Goal: Task Accomplishment & Management: Use online tool/utility

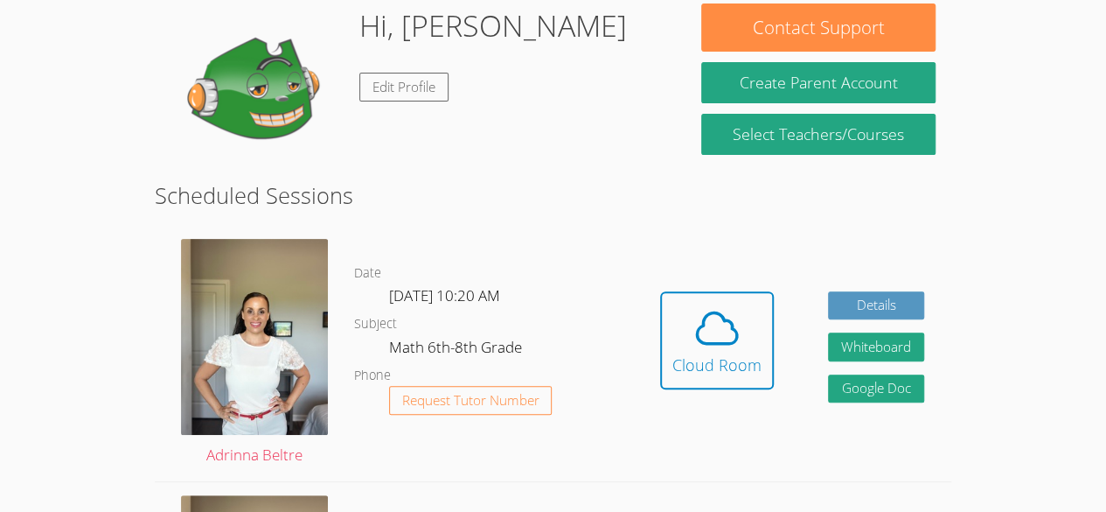
scroll to position [185, 0]
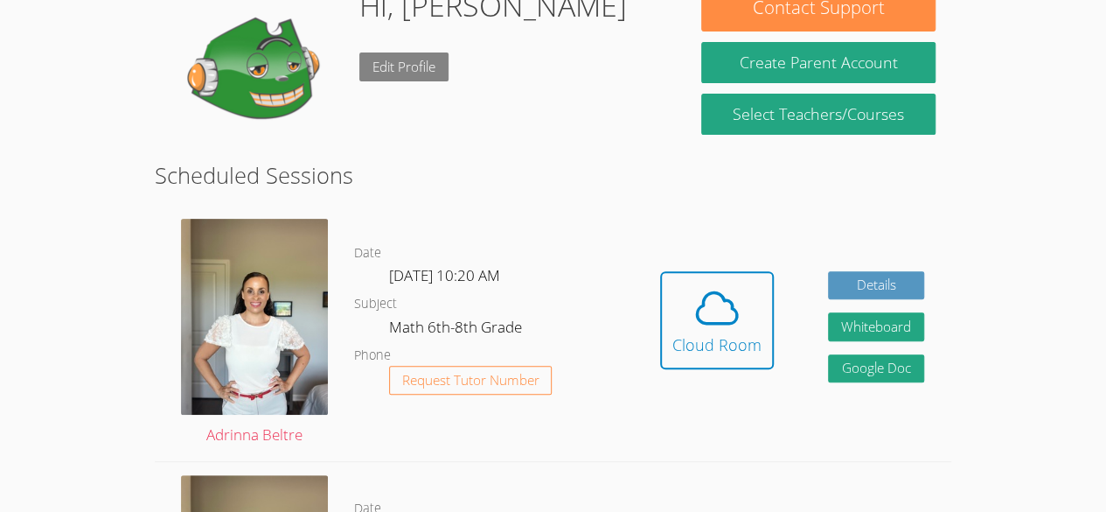
click at [418, 70] on link "Edit Profile" at bounding box center [403, 66] width 89 height 29
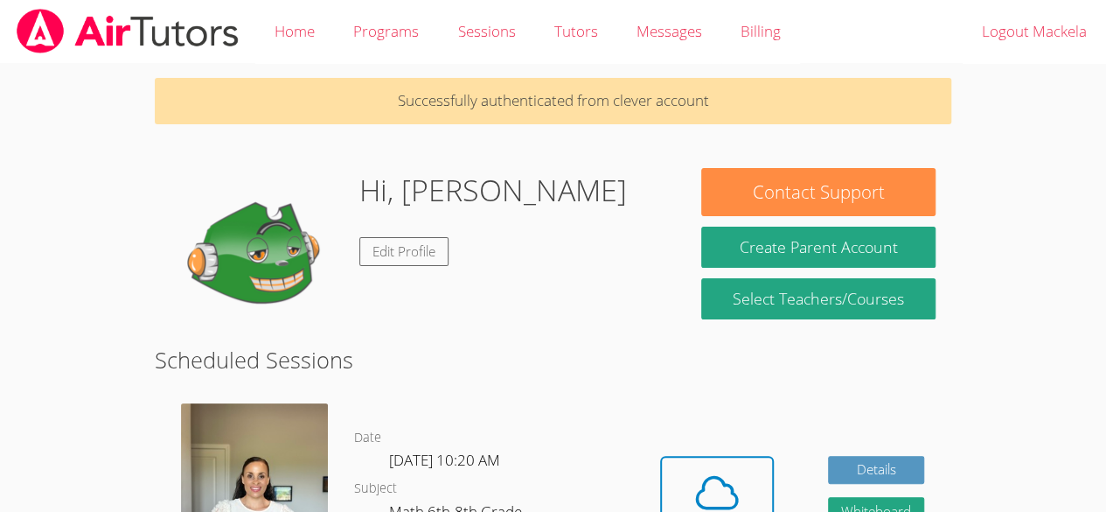
scroll to position [185, 0]
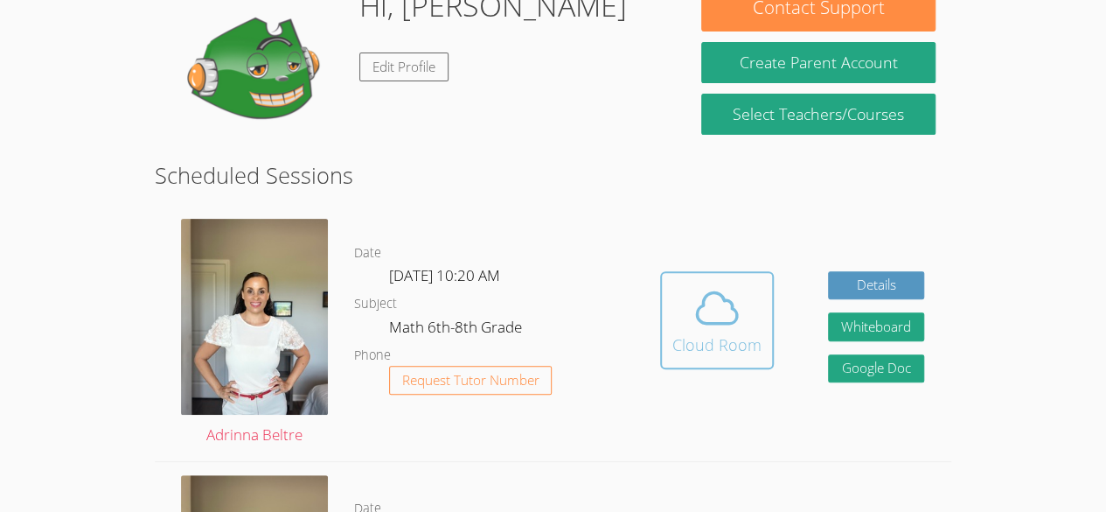
click at [759, 315] on span at bounding box center [716, 307] width 89 height 49
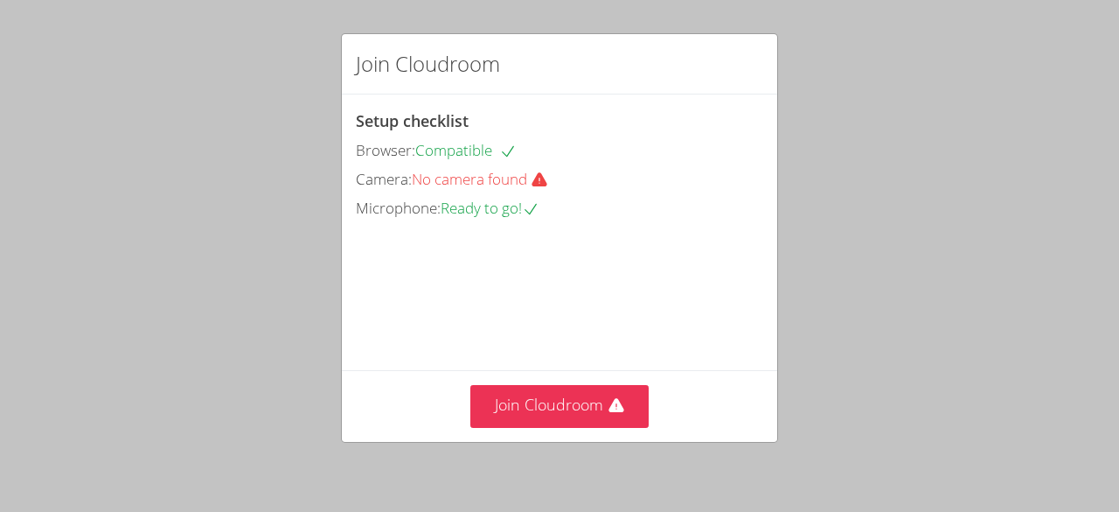
click at [125, 109] on div "Join Cloudroom Setup checklist Browser: Compatible Camera: No camera found Micr…" at bounding box center [559, 256] width 1119 height 512
click at [939, 90] on div "Join Cloudroom Setup checklist Browser: Compatible Camera: No camera found Micr…" at bounding box center [559, 256] width 1119 height 512
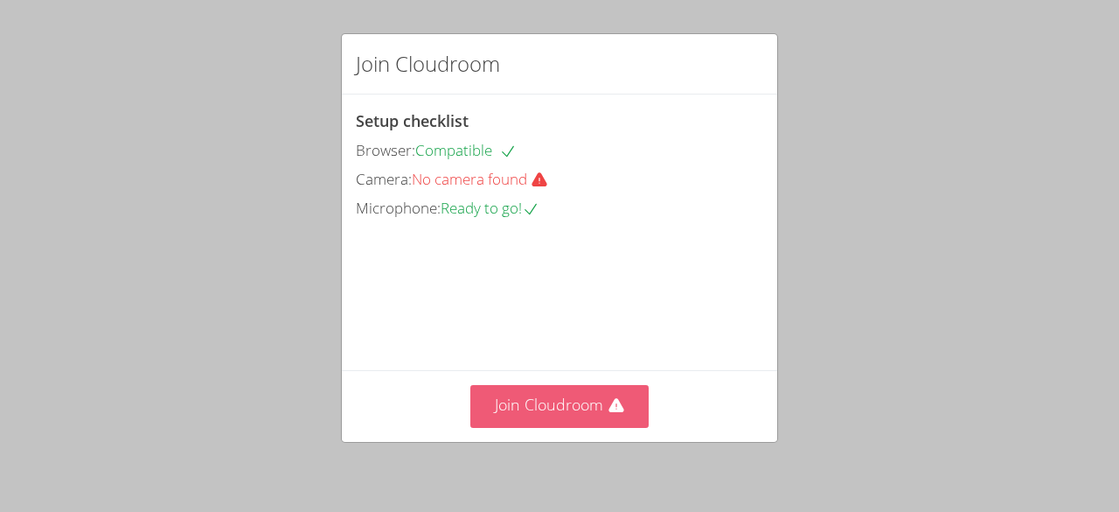
click at [519, 403] on button "Join Cloudroom" at bounding box center [559, 406] width 179 height 43
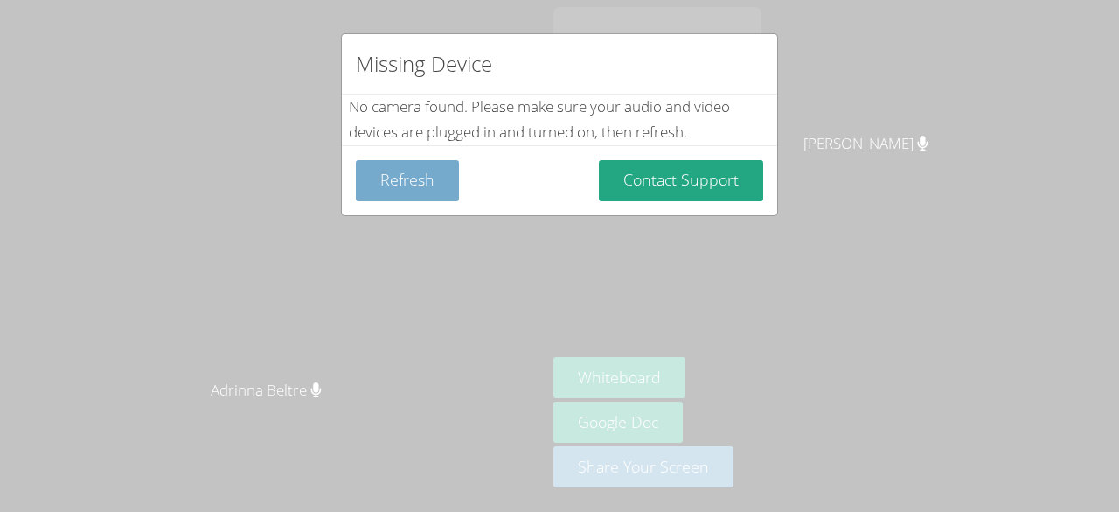
click at [389, 185] on button "Refresh" at bounding box center [407, 180] width 103 height 41
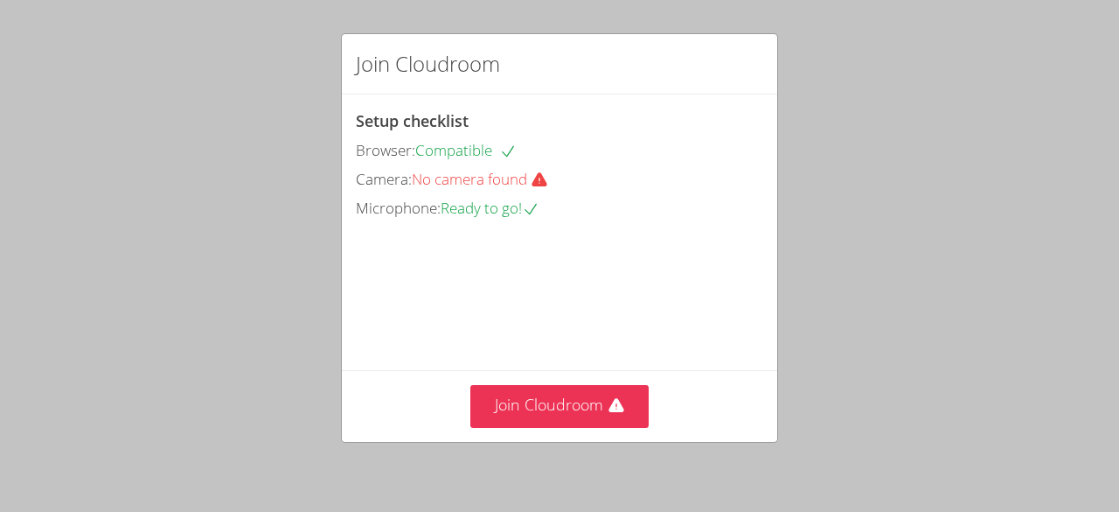
click at [51, 24] on div "Join Cloudroom Setup checklist Browser: Compatible Camera: No camera found Micr…" at bounding box center [559, 256] width 1119 height 512
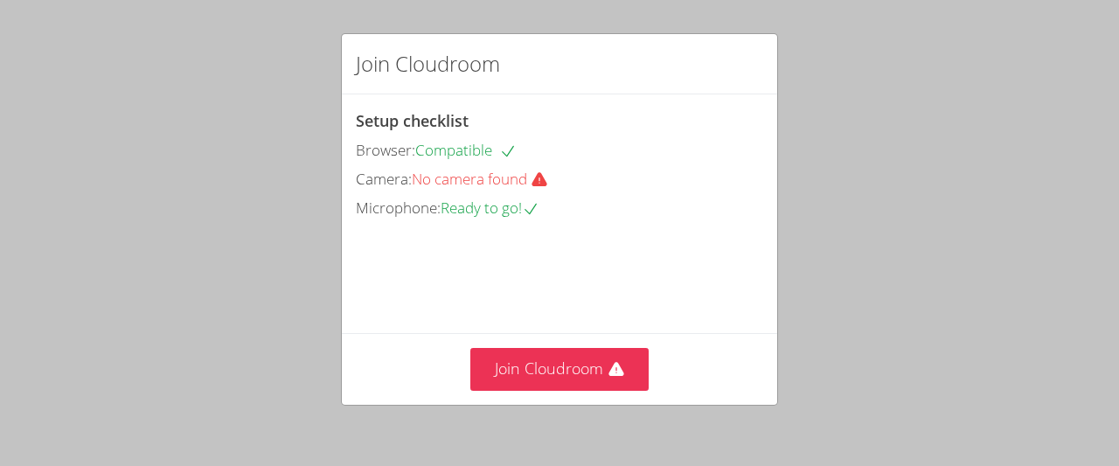
click at [52, 7] on div "Join Cloudroom Setup checklist Browser: Compatible Camera: No camera found Micr…" at bounding box center [559, 233] width 1119 height 466
click at [804, 226] on div "Join Cloudroom Setup checklist Browser: Compatible Camera: No camera found Micr…" at bounding box center [559, 233] width 1119 height 466
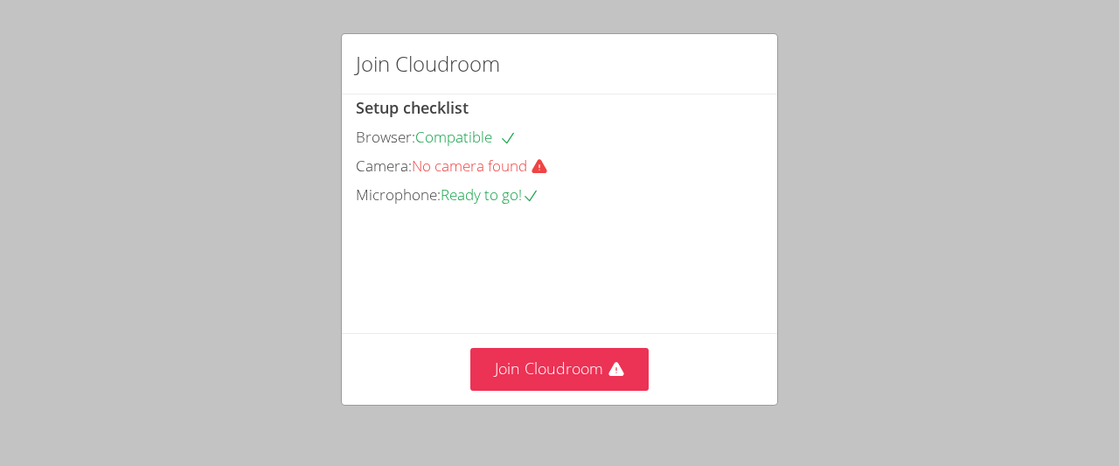
scroll to position [7, 0]
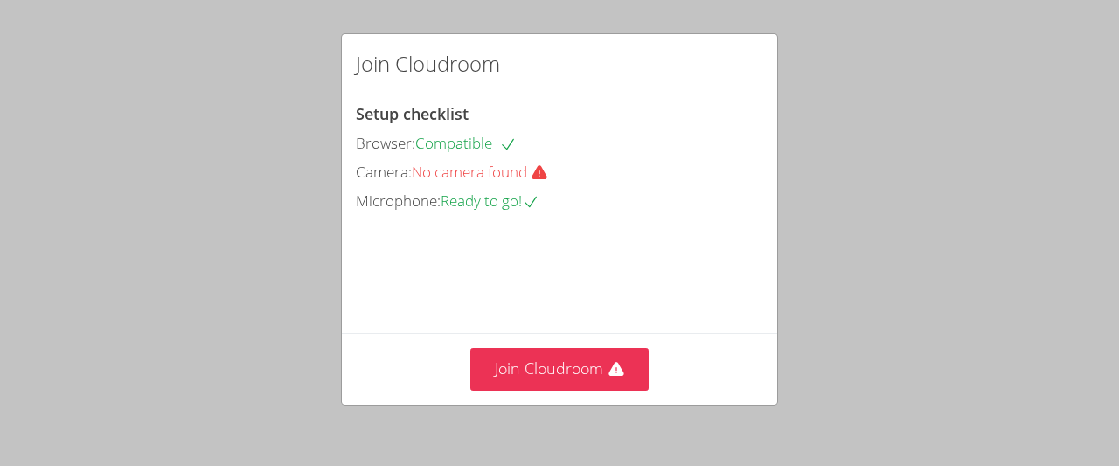
click at [80, 122] on div "Join Cloudroom Setup checklist Browser: Compatible Camera: No camera found Micr…" at bounding box center [559, 233] width 1119 height 466
click at [500, 267] on video at bounding box center [487, 293] width 262 height 131
click at [595, 25] on div "Join Cloudroom Setup checklist Browser: Compatible Camera: No camera found Micr…" at bounding box center [559, 233] width 1119 height 466
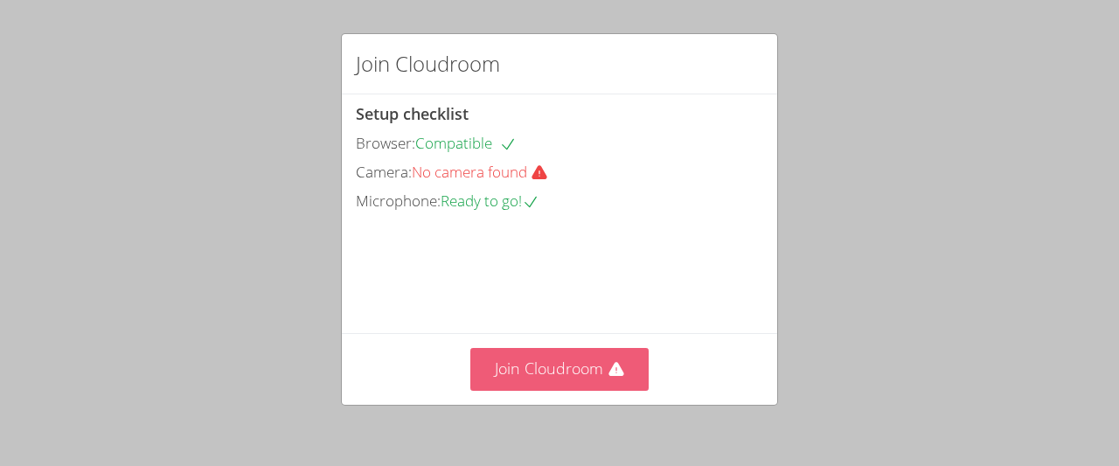
click at [614, 368] on icon at bounding box center [616, 369] width 17 height 17
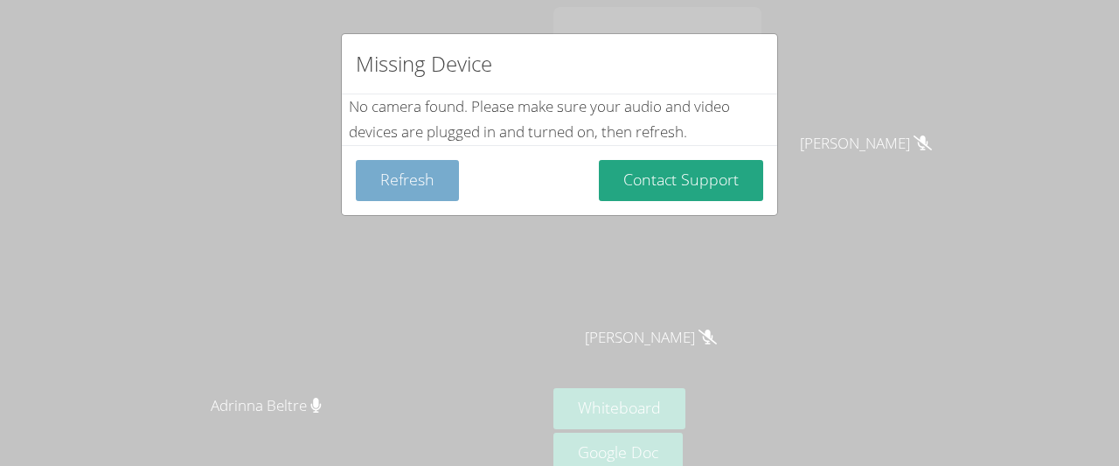
click at [405, 182] on button "Refresh" at bounding box center [407, 180] width 103 height 41
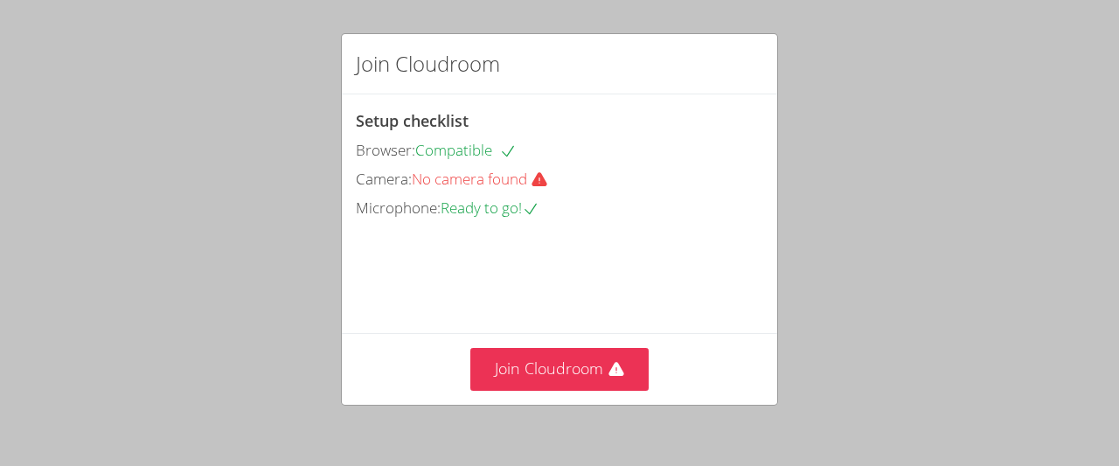
click at [858, 47] on div "Join Cloudroom Setup checklist Browser: Compatible Camera: No camera found Micr…" at bounding box center [559, 233] width 1119 height 466
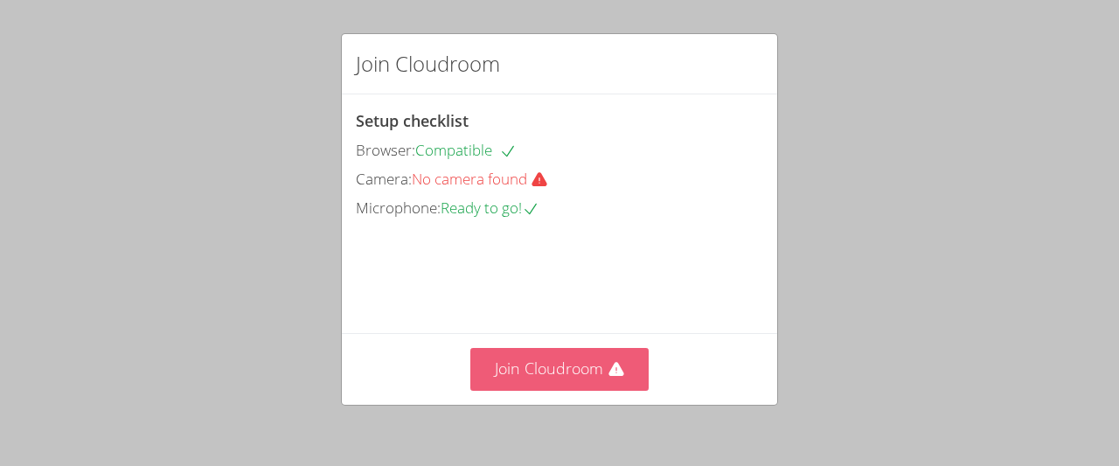
click at [577, 359] on button "Join Cloudroom" at bounding box center [559, 369] width 179 height 43
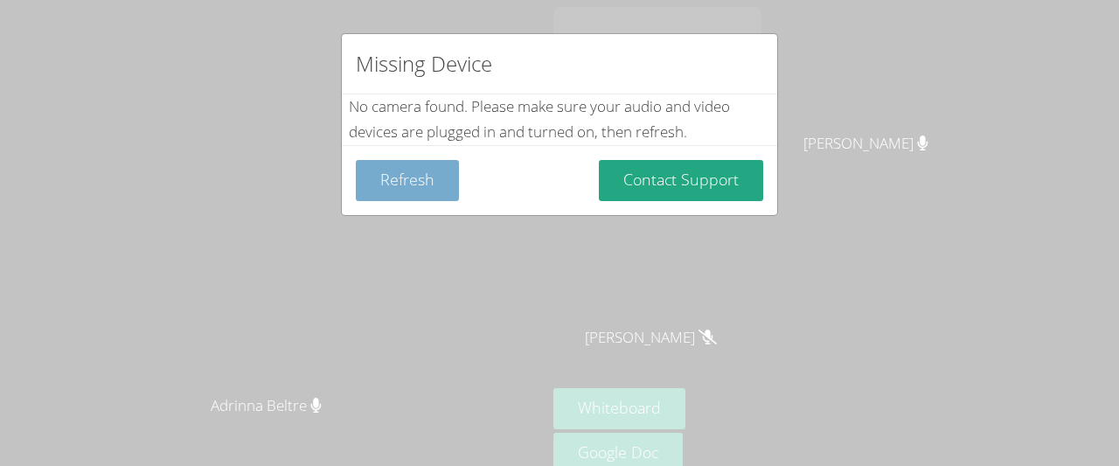
click at [424, 185] on button "Refresh" at bounding box center [407, 180] width 103 height 41
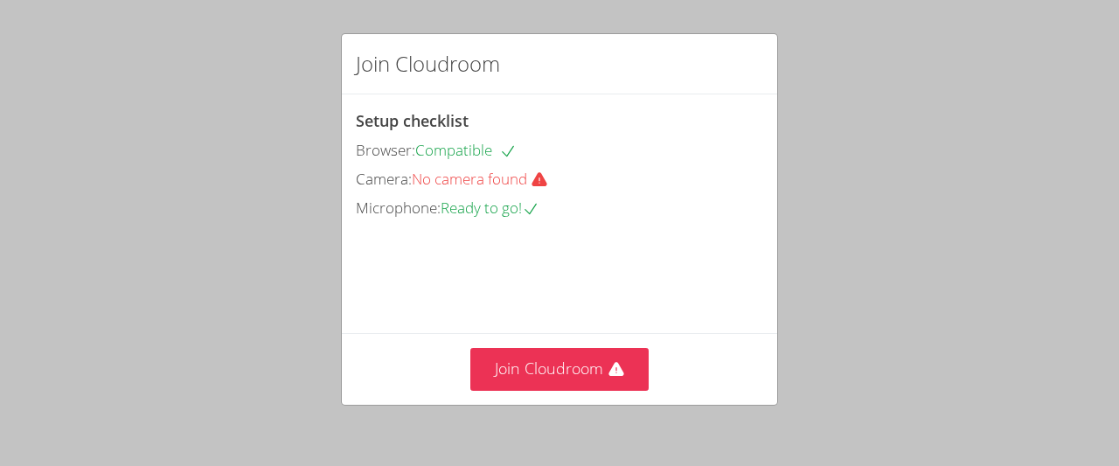
drag, startPoint x: 433, startPoint y: 181, endPoint x: 498, endPoint y: 268, distance: 109.3
click at [498, 268] on div "Setup checklist Browser: Compatible Camera: No camera found Microphone: Ready t…" at bounding box center [559, 213] width 435 height 239
click at [908, 264] on div "Join Cloudroom Setup checklist Browser: Compatible Camera: No camera found Micr…" at bounding box center [559, 233] width 1119 height 466
drag, startPoint x: 824, startPoint y: 6, endPoint x: 315, endPoint y: 173, distance: 535.6
click at [315, 173] on div "Join Cloudroom Setup checklist Browser: Compatible Camera: No camera found Micr…" at bounding box center [559, 233] width 1119 height 466
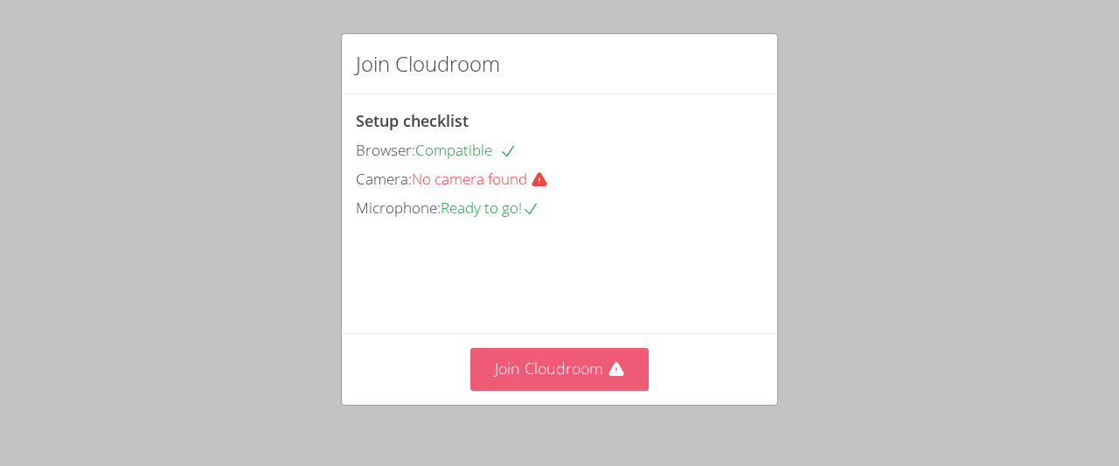
click at [500, 365] on button "Join Cloudroom" at bounding box center [559, 369] width 179 height 43
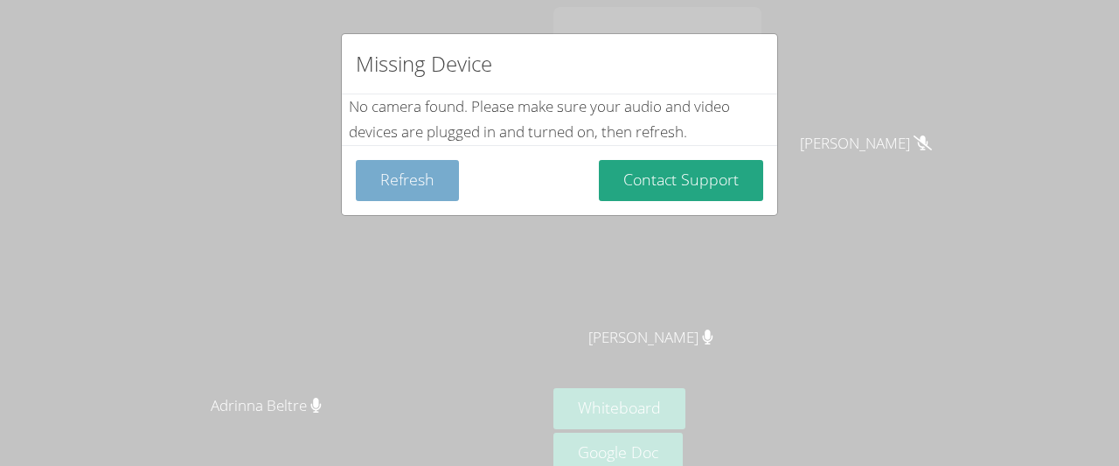
click at [439, 185] on button "Refresh" at bounding box center [407, 180] width 103 height 41
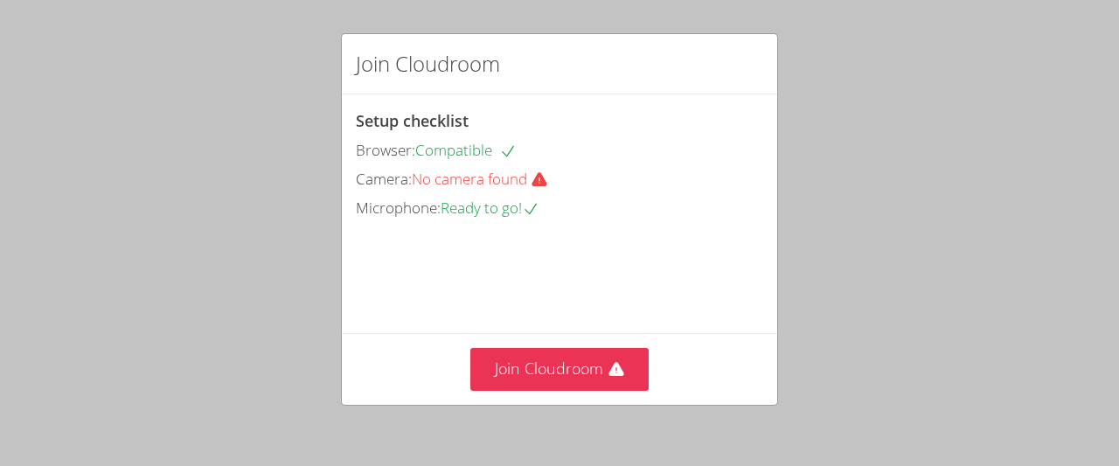
click at [1069, 110] on div "Join Cloudroom Setup checklist Browser: Compatible Camera: No camera found Micr…" at bounding box center [559, 233] width 1119 height 466
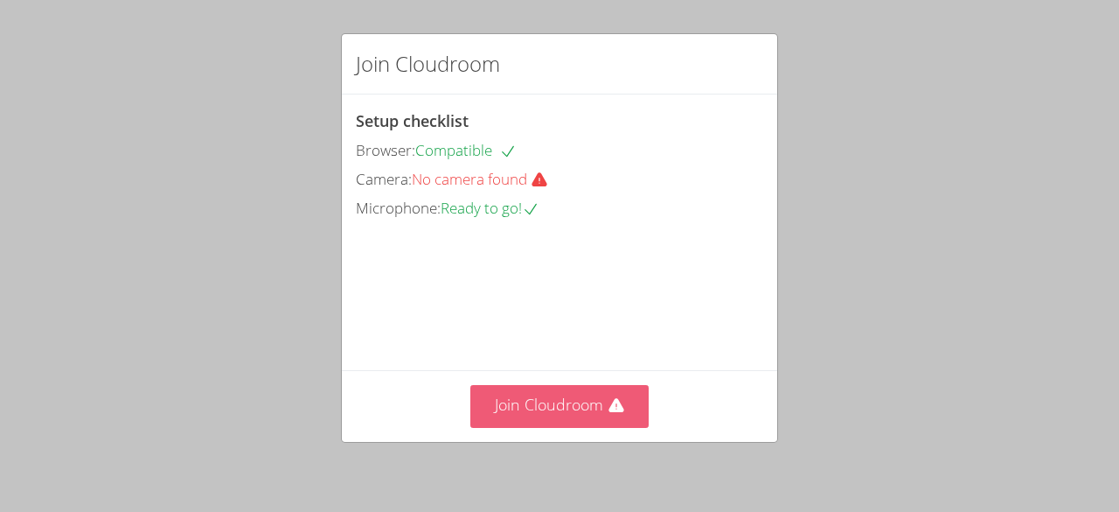
click at [543, 407] on button "Join Cloudroom" at bounding box center [559, 406] width 179 height 43
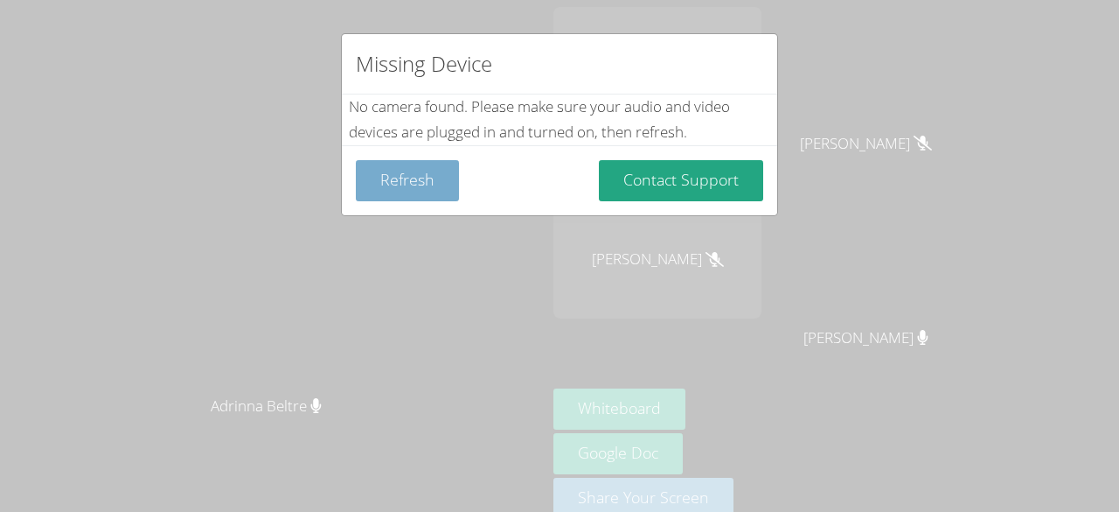
click at [407, 178] on button "Refresh" at bounding box center [407, 180] width 103 height 41
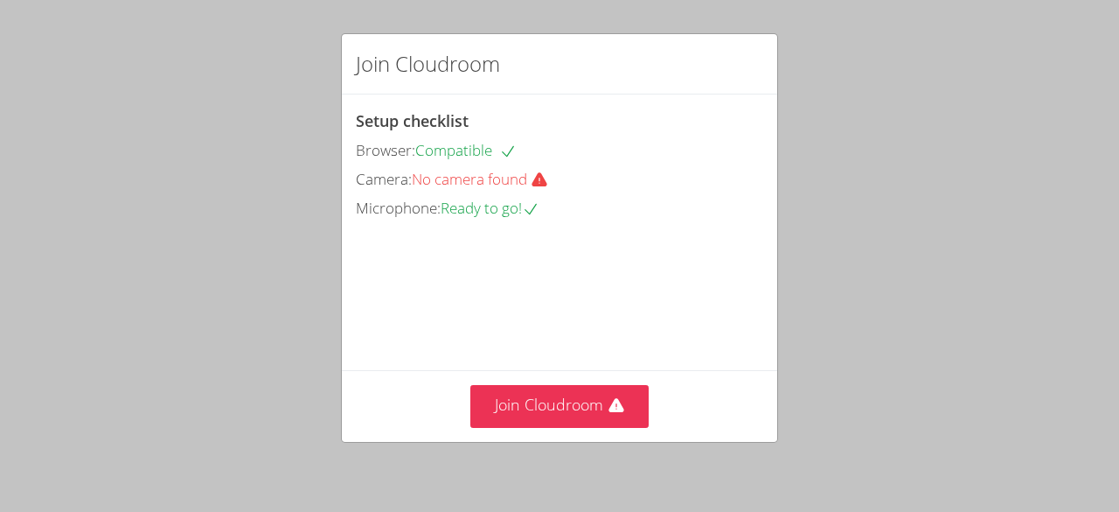
click at [513, 184] on span "No camera found" at bounding box center [487, 179] width 150 height 20
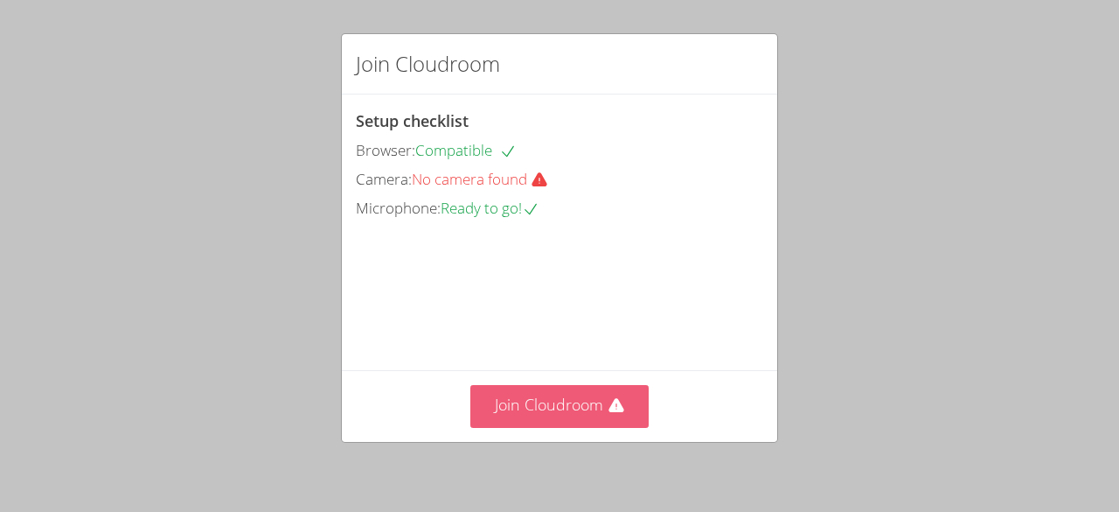
click at [554, 397] on button "Join Cloudroom" at bounding box center [559, 406] width 179 height 43
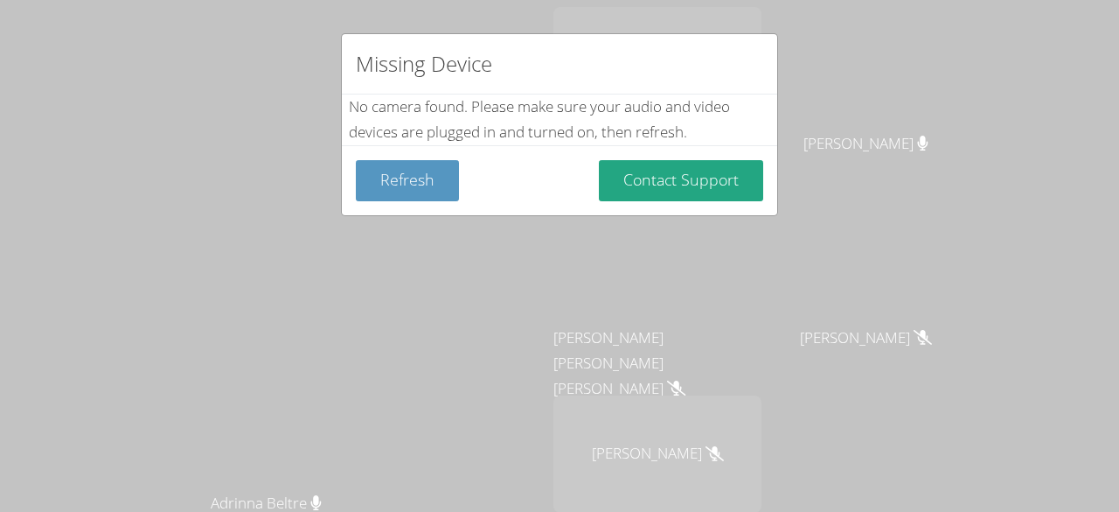
click at [1069, 84] on div "Missing Device No camera found . Please make sure your audio and video devices …" at bounding box center [559, 256] width 1119 height 512
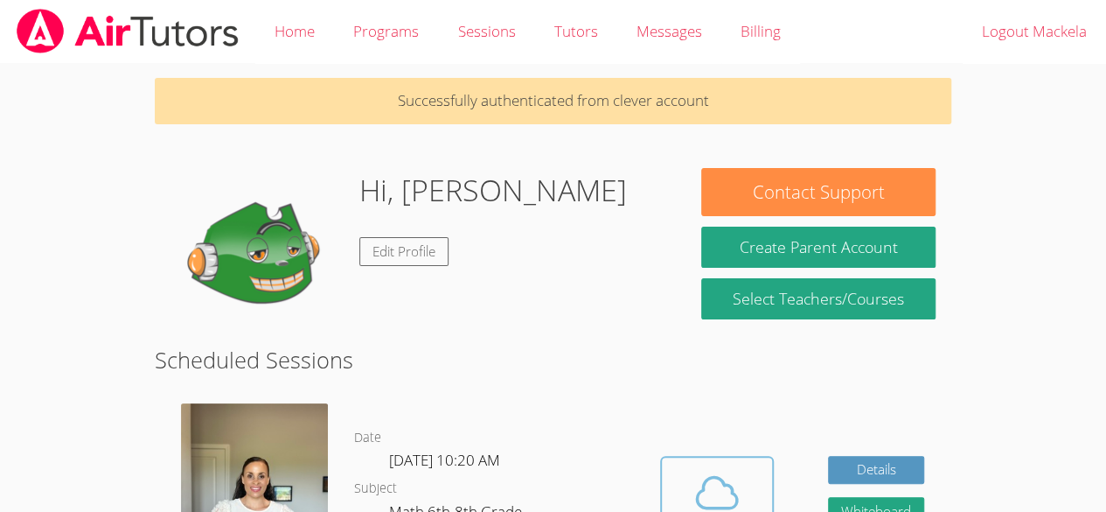
click at [749, 494] on span at bounding box center [716, 492] width 89 height 49
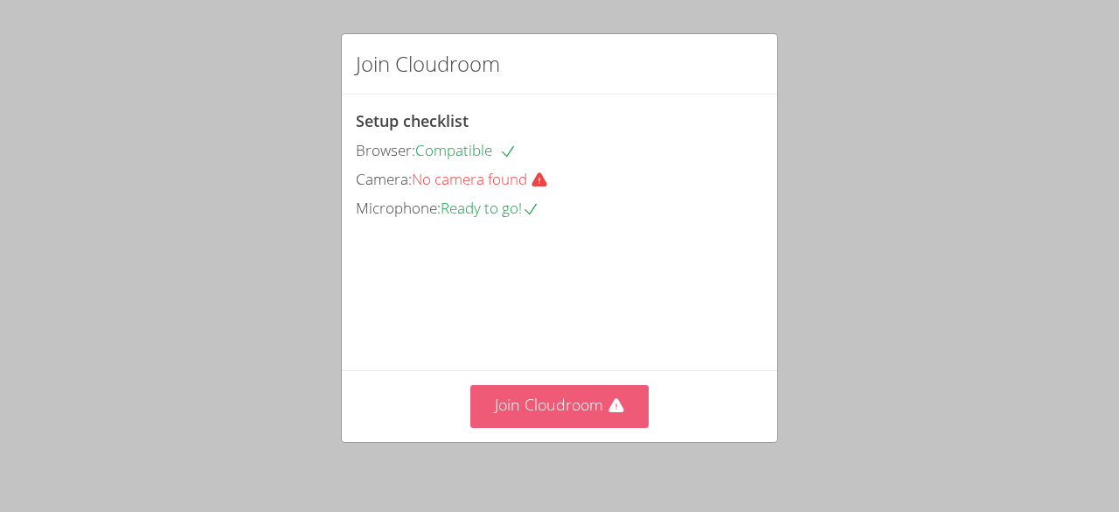
click at [526, 402] on button "Join Cloudroom" at bounding box center [559, 406] width 179 height 43
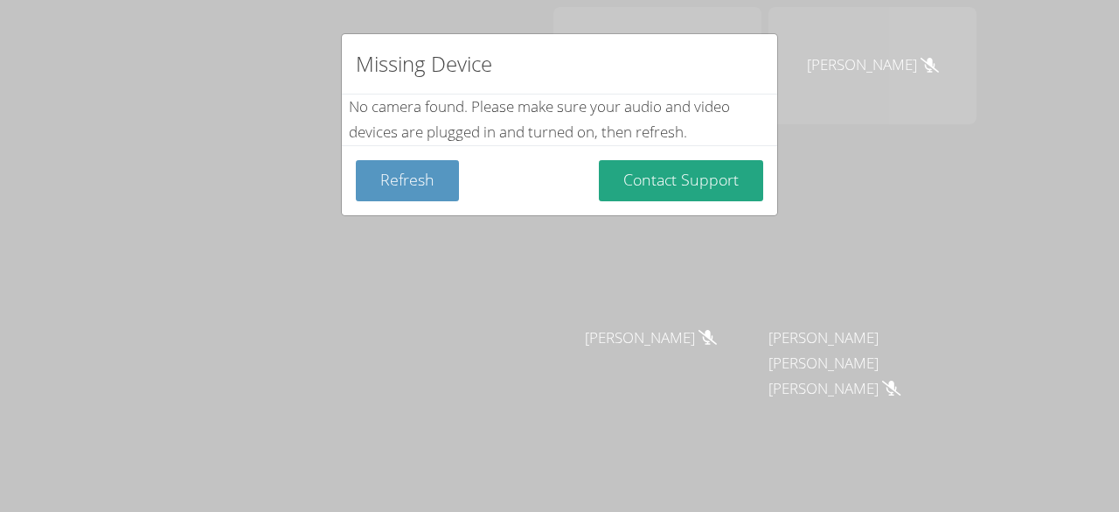
click at [64, 69] on div "Missing Device No camera found . Please make sure your audio and video devices …" at bounding box center [559, 256] width 1119 height 512
click at [404, 189] on button "Refresh" at bounding box center [407, 180] width 103 height 41
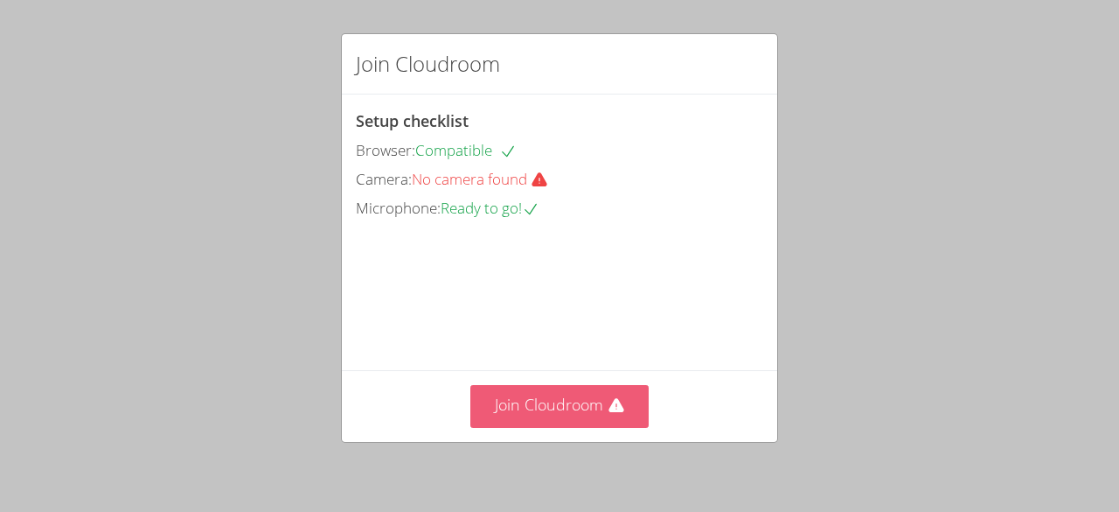
click at [523, 396] on button "Join Cloudroom" at bounding box center [559, 406] width 179 height 43
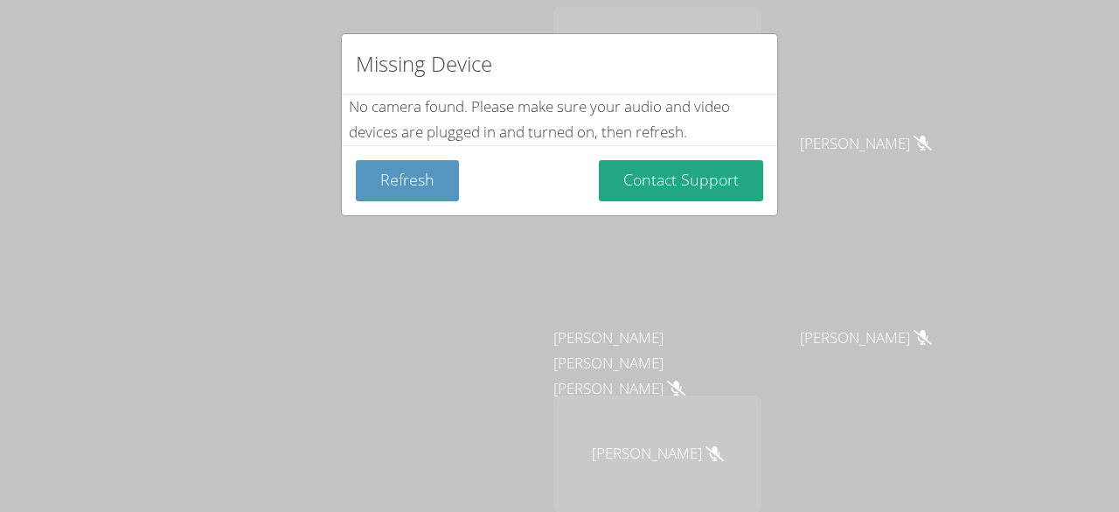
click at [842, 96] on div "Missing Device No camera found . Please make sure your audio and video devices …" at bounding box center [559, 256] width 1119 height 512
click at [825, 108] on div "Missing Device No camera found . Please make sure your audio and video devices …" at bounding box center [559, 256] width 1119 height 512
click at [157, 242] on div "Missing Device No camera found . Please make sure your audio and video devices …" at bounding box center [559, 256] width 1119 height 512
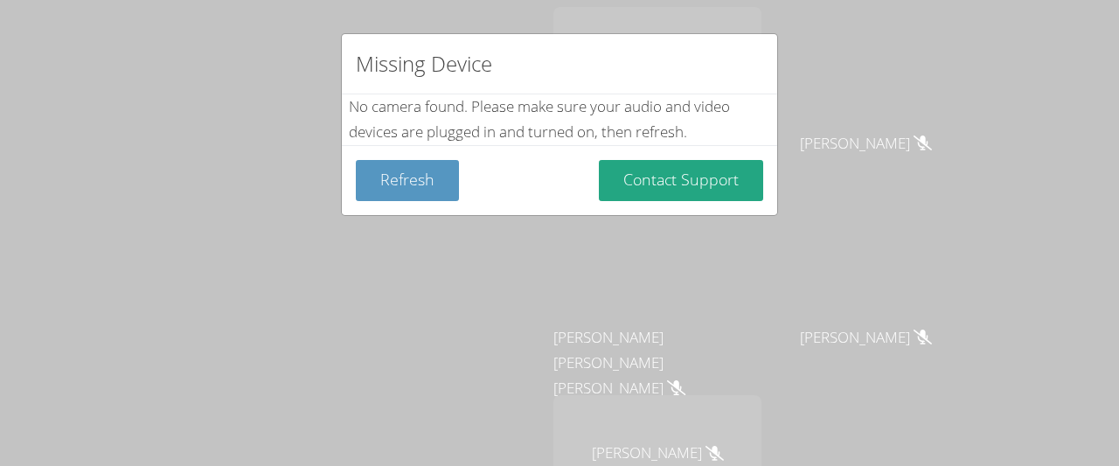
drag, startPoint x: 1021, startPoint y: 122, endPoint x: 939, endPoint y: 211, distance: 121.3
click at [939, 211] on div "Missing Device No camera found . Please make sure your audio and video devices …" at bounding box center [559, 233] width 1119 height 466
click at [1017, 161] on div "Missing Device No camera found . Please make sure your audio and video devices …" at bounding box center [559, 233] width 1119 height 466
drag, startPoint x: 1017, startPoint y: 161, endPoint x: 960, endPoint y: 246, distance: 102.1
click at [960, 246] on div "Missing Device No camera found . Please make sure your audio and video devices …" at bounding box center [559, 233] width 1119 height 466
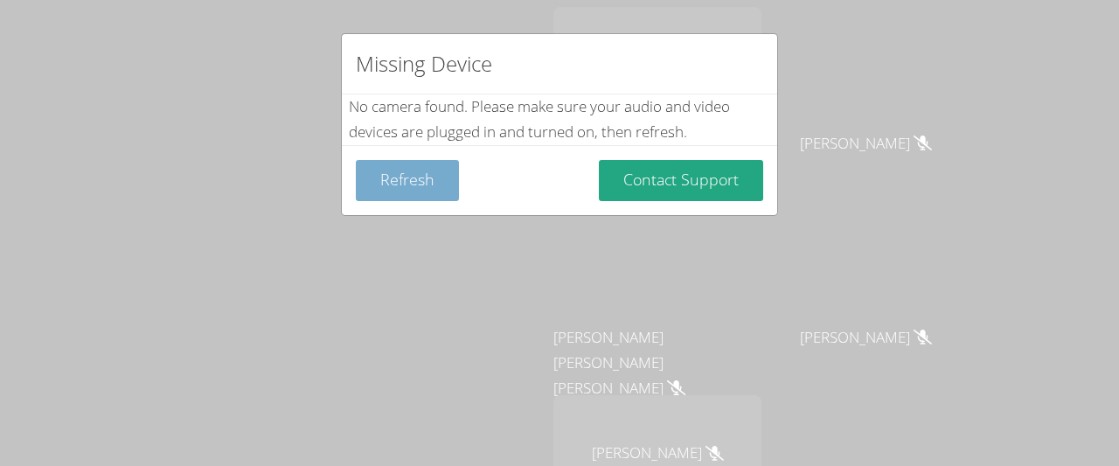
click at [416, 167] on button "Refresh" at bounding box center [407, 180] width 103 height 41
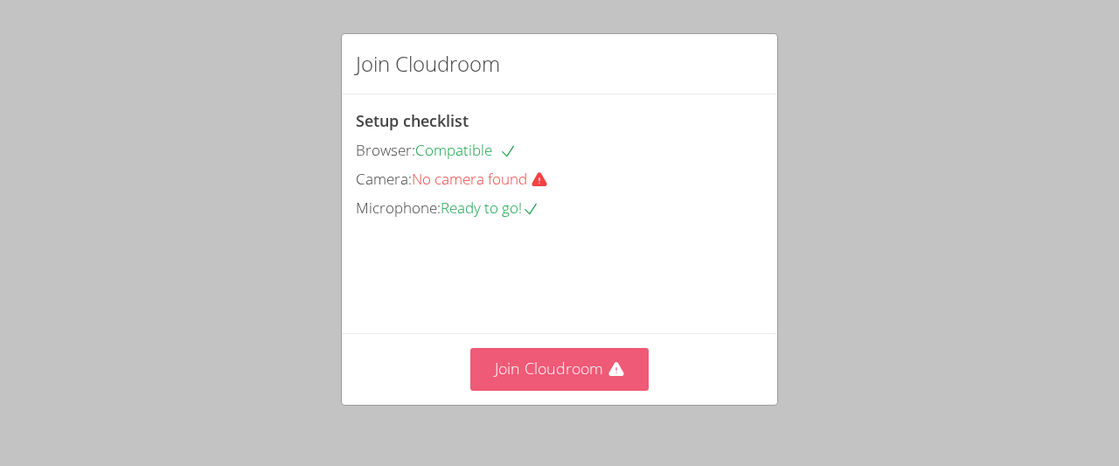
click at [497, 386] on button "Join Cloudroom" at bounding box center [559, 369] width 179 height 43
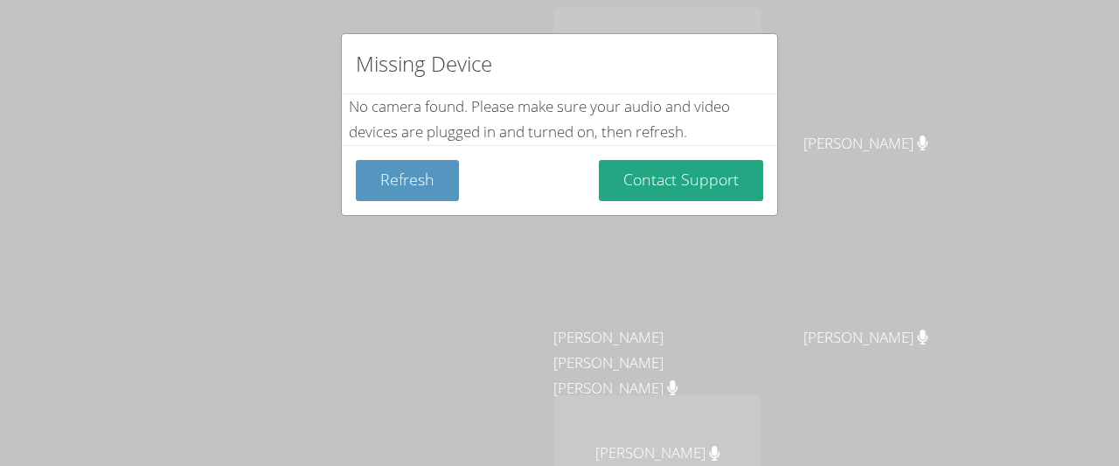
click at [980, 70] on div "Missing Device No camera found . Please make sure your audio and video devices …" at bounding box center [559, 233] width 1119 height 466
drag, startPoint x: 428, startPoint y: 181, endPoint x: 406, endPoint y: 181, distance: 22.7
drag, startPoint x: 406, startPoint y: 181, endPoint x: 385, endPoint y: 176, distance: 21.6
click at [385, 176] on button "Refresh" at bounding box center [407, 180] width 103 height 41
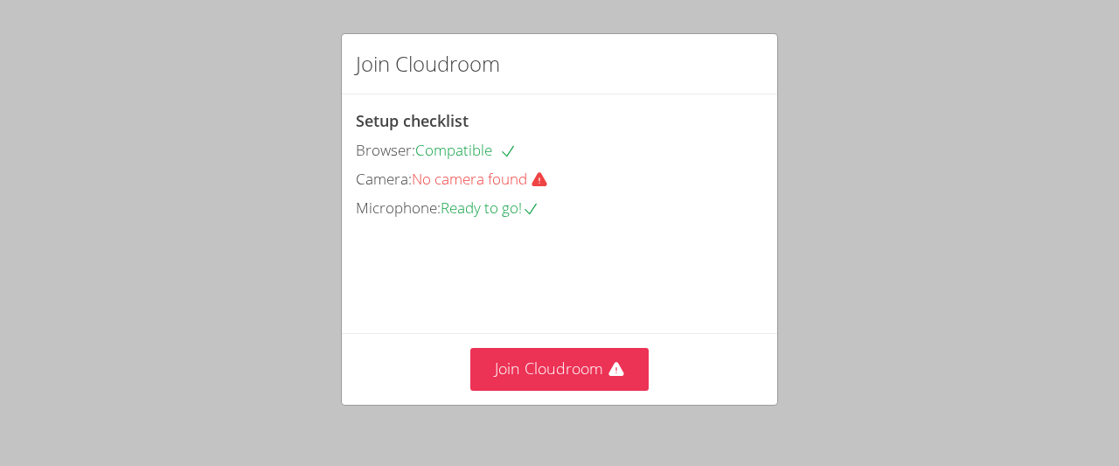
click at [1016, 87] on div "Join Cloudroom Setup checklist Browser: Compatible Camera: No camera found Micr…" at bounding box center [559, 233] width 1119 height 466
